Goal: Go to known website: Access a specific website the user already knows

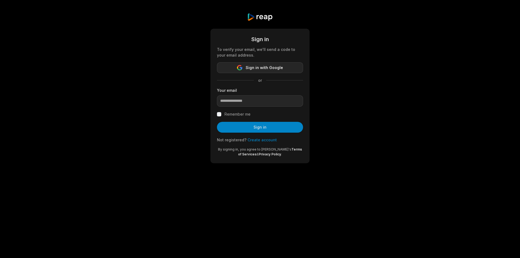
click at [259, 69] on span "Sign in with Google" at bounding box center [264, 68] width 37 height 7
